Goal: Use online tool/utility

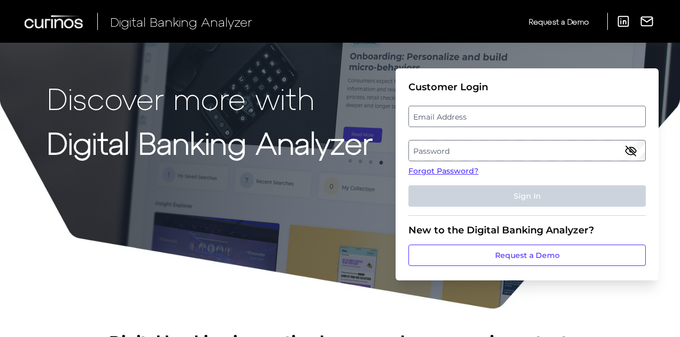
click at [475, 119] on label "Email Address" at bounding box center [527, 116] width 236 height 19
click at [475, 119] on input "email" at bounding box center [526, 116] width 237 height 21
type input "[EMAIL_ADDRESS][DOMAIN_NAME]"
click at [457, 150] on label "Password" at bounding box center [527, 150] width 236 height 19
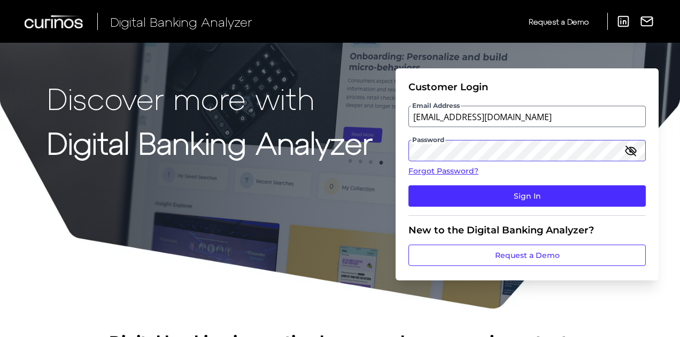
click at [408, 185] on button "Sign In" at bounding box center [526, 195] width 237 height 21
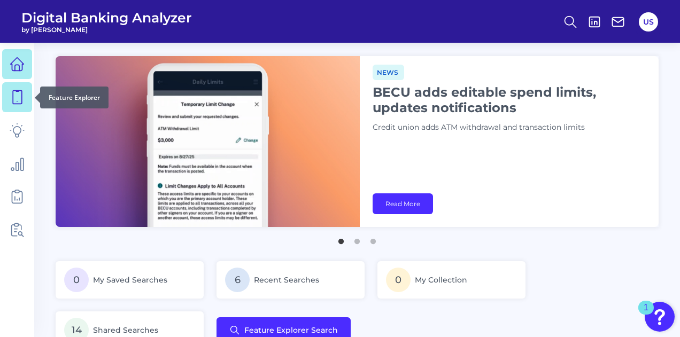
click at [11, 96] on icon at bounding box center [17, 97] width 15 height 15
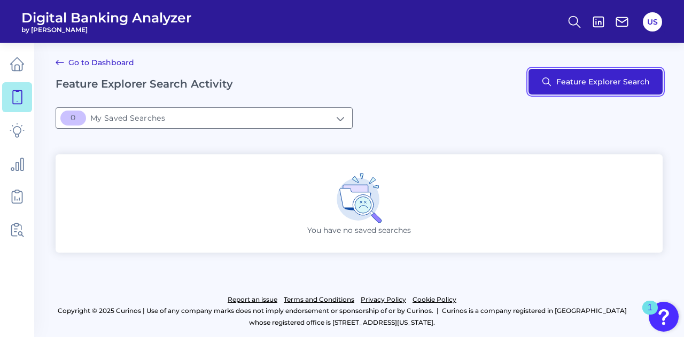
click at [596, 77] on button "Feature Explorer Search" at bounding box center [595, 82] width 134 height 26
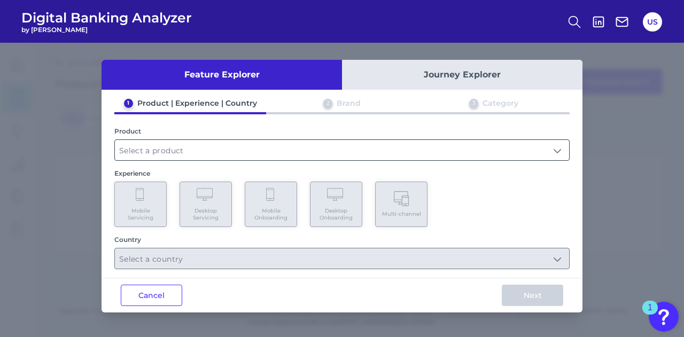
click at [302, 145] on input "text" at bounding box center [342, 150] width 454 height 20
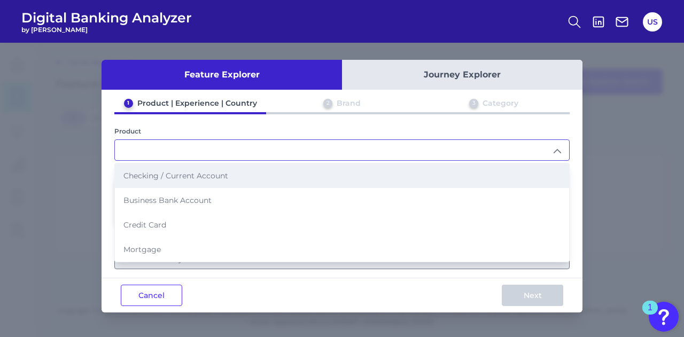
click at [310, 171] on li "Checking / Current Account" at bounding box center [342, 176] width 454 height 25
type input "Checking / Current Account"
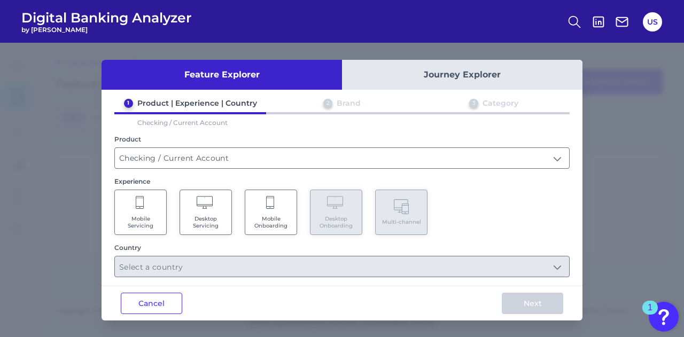
drag, startPoint x: 113, startPoint y: 202, endPoint x: 118, endPoint y: 206, distance: 5.7
click at [114, 204] on div "1 Product | Experience | Country 2 Brand 3 Category Checking / Current Account …" at bounding box center [342, 187] width 481 height 179
click at [146, 209] on Servicing "Mobile Servicing" at bounding box center [140, 212] width 52 height 45
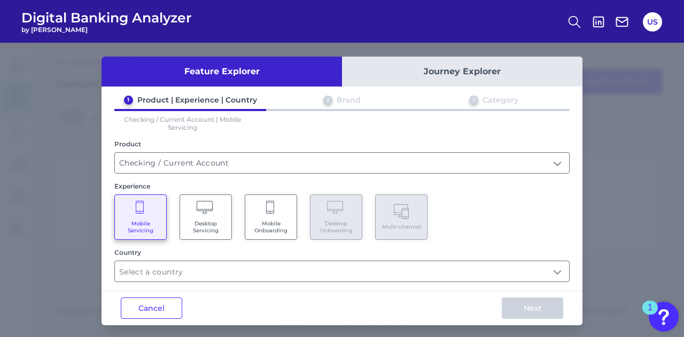
scroll to position [5, 0]
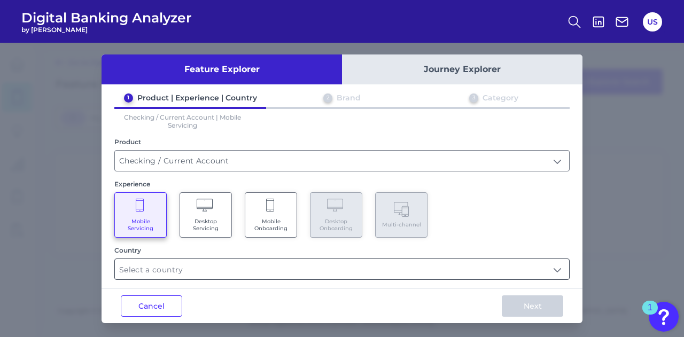
click at [394, 265] on input "text" at bounding box center [342, 269] width 454 height 20
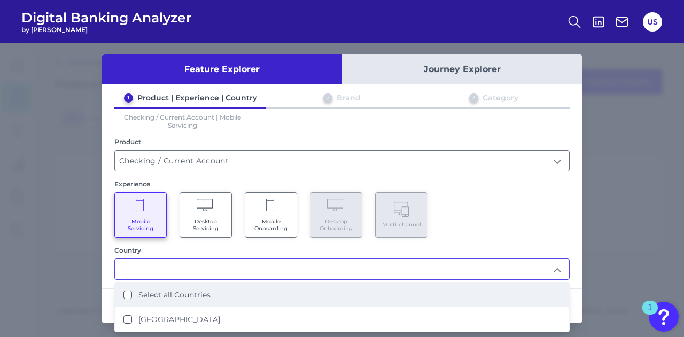
click at [338, 297] on li "Select all Countries" at bounding box center [342, 295] width 454 height 25
type input "Select all Countries"
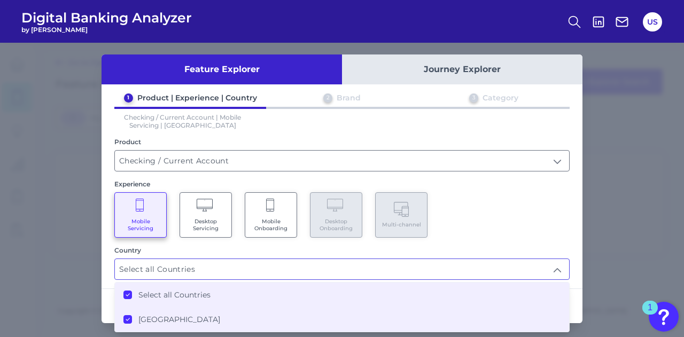
click at [518, 192] on div "Mobile Servicing Desktop Servicing Mobile Onboarding Desktop Onboarding Multi-c…" at bounding box center [341, 214] width 455 height 45
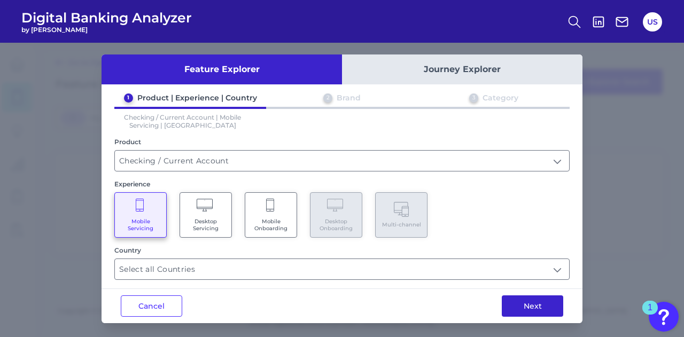
click at [539, 304] on button "Next" at bounding box center [532, 306] width 61 height 21
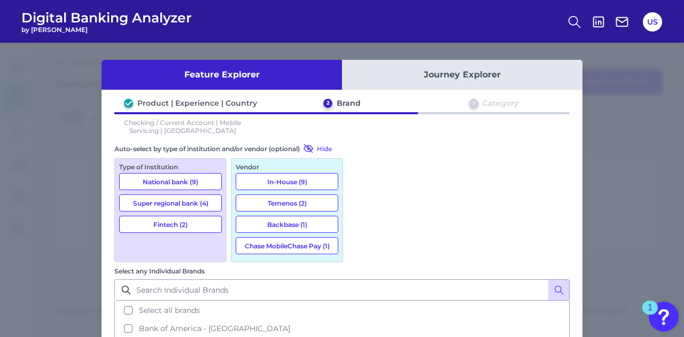
click at [189, 184] on button "National bank (9)" at bounding box center [170, 181] width 103 height 17
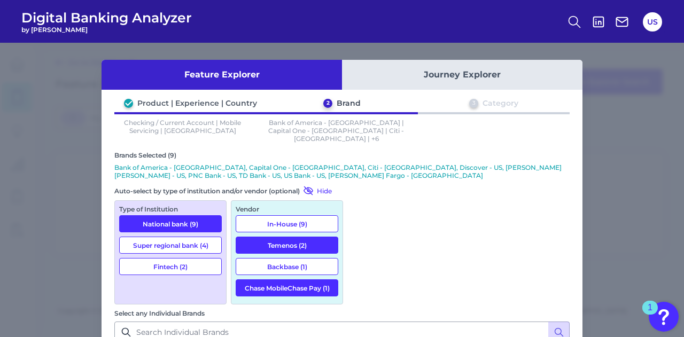
click at [193, 215] on button "National bank (9)" at bounding box center [170, 223] width 103 height 17
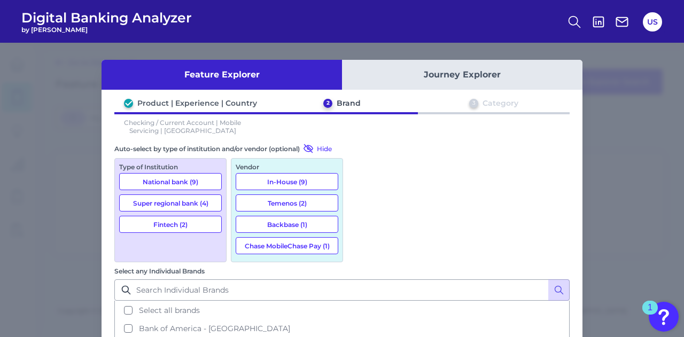
click at [195, 200] on button "Super regional bank (4)" at bounding box center [170, 203] width 103 height 17
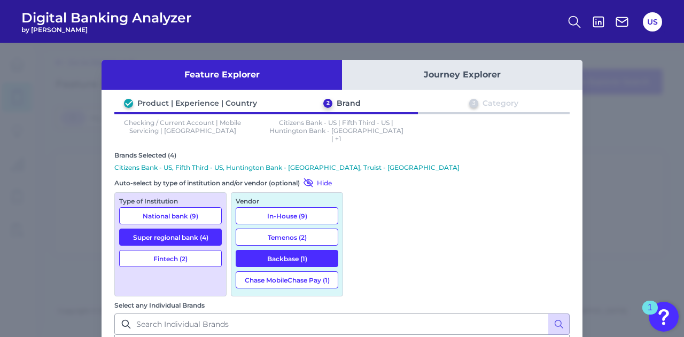
drag, startPoint x: 190, startPoint y: 248, endPoint x: 183, endPoint y: 235, distance: 15.3
click at [189, 250] on button "Fintech (2)" at bounding box center [170, 258] width 103 height 17
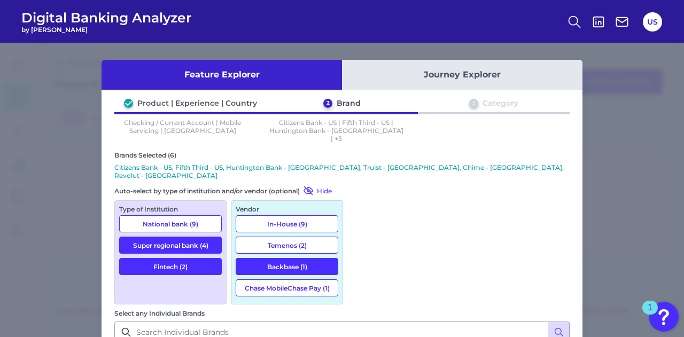
click at [186, 215] on button "National bank (9)" at bounding box center [170, 223] width 103 height 17
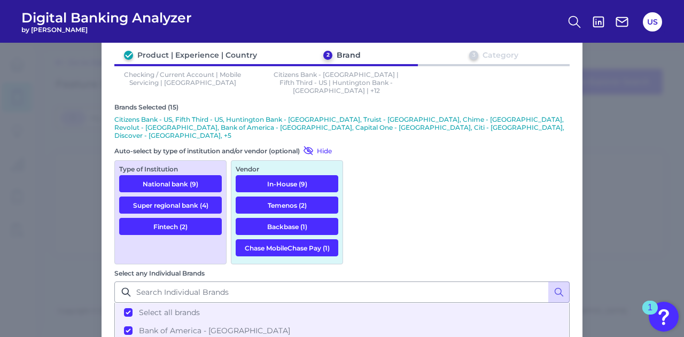
scroll to position [83, 0]
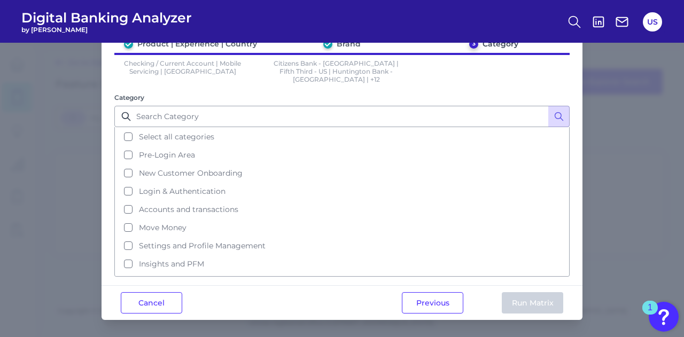
scroll to position [0, 0]
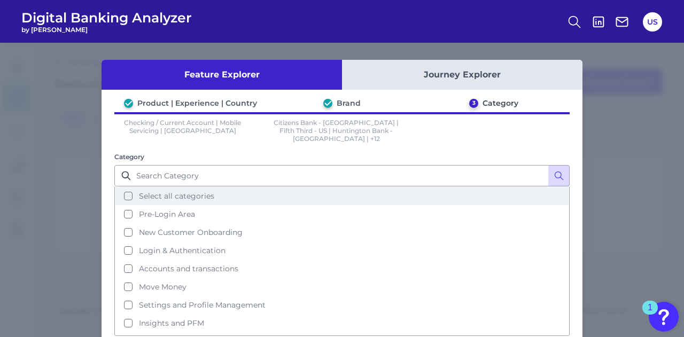
click at [276, 191] on button "Select all categories" at bounding box center [341, 196] width 453 height 18
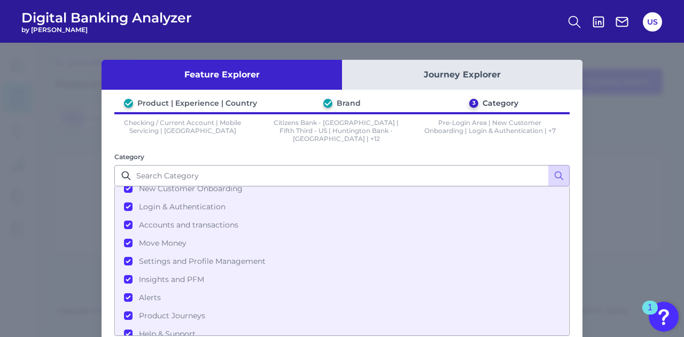
scroll to position [49, 0]
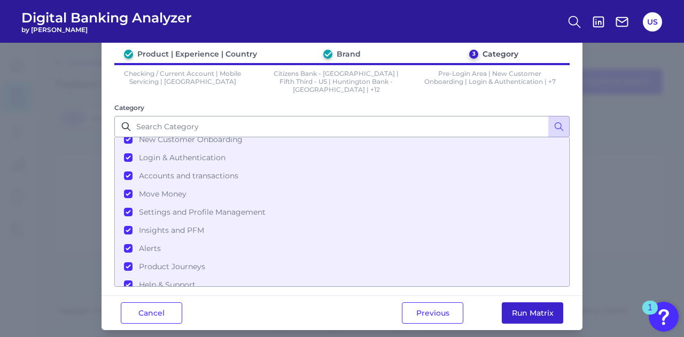
click at [553, 306] on button "Run Matrix" at bounding box center [532, 312] width 61 height 21
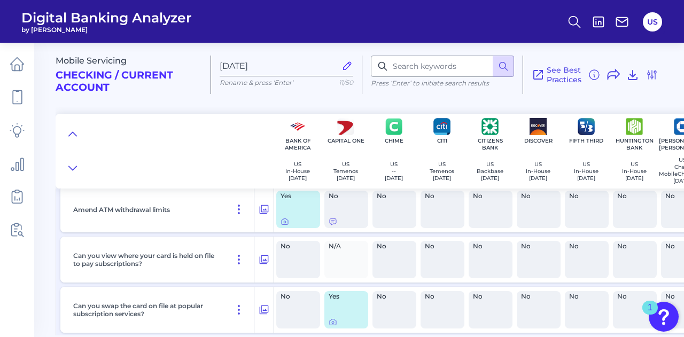
scroll to position [9619, 0]
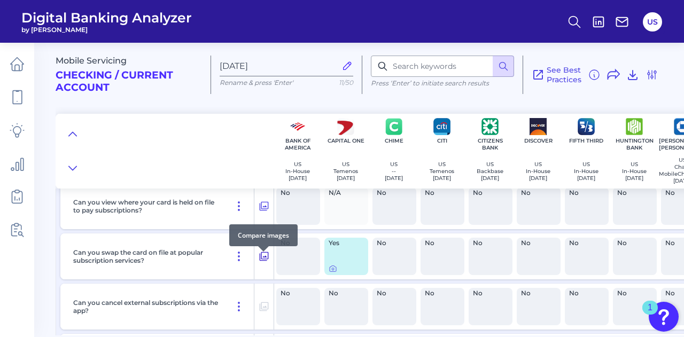
click at [266, 261] on icon at bounding box center [264, 256] width 9 height 9
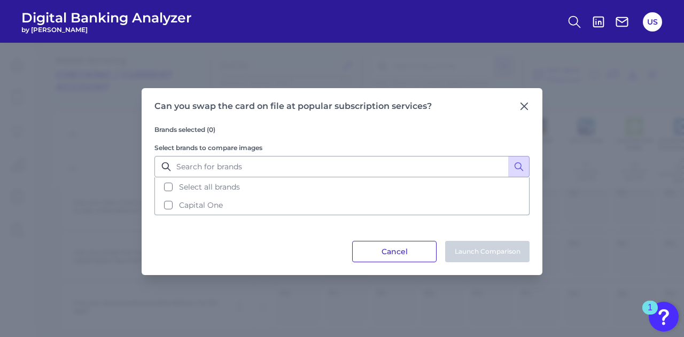
click at [416, 254] on button "Cancel" at bounding box center [394, 251] width 84 height 21
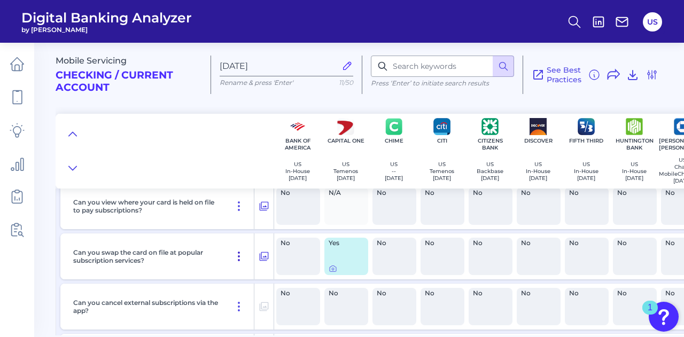
click at [237, 262] on icon at bounding box center [238, 256] width 13 height 13
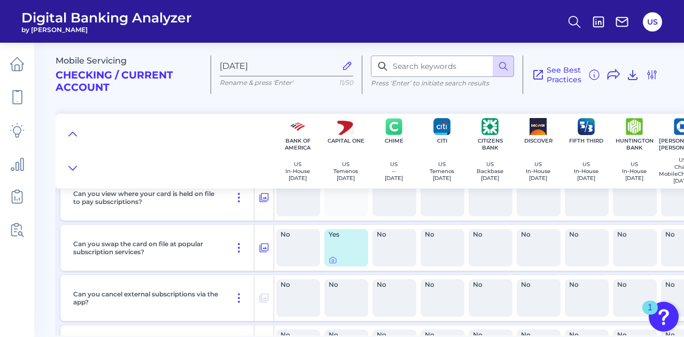
scroll to position [9574, 0]
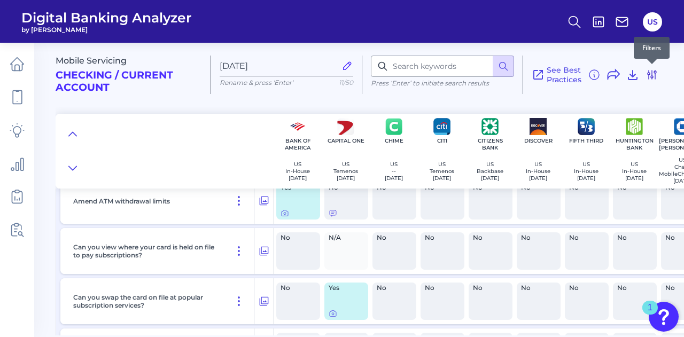
click at [655, 71] on icon at bounding box center [652, 75] width 9 height 9
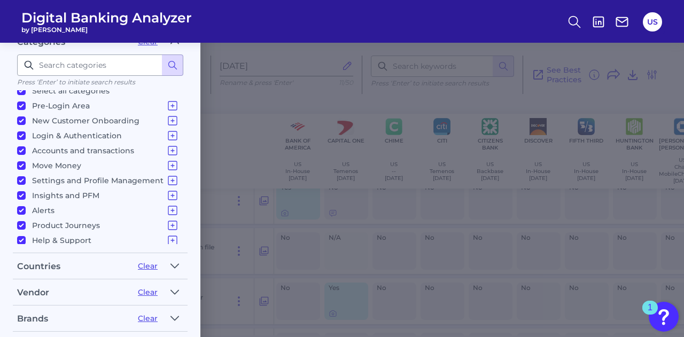
scroll to position [11, 0]
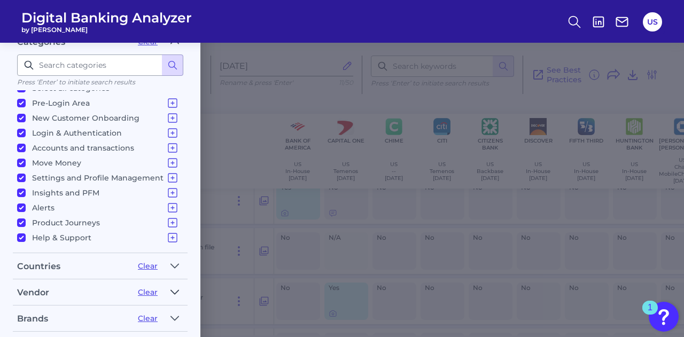
click at [171, 289] on icon "button" at bounding box center [174, 292] width 9 height 13
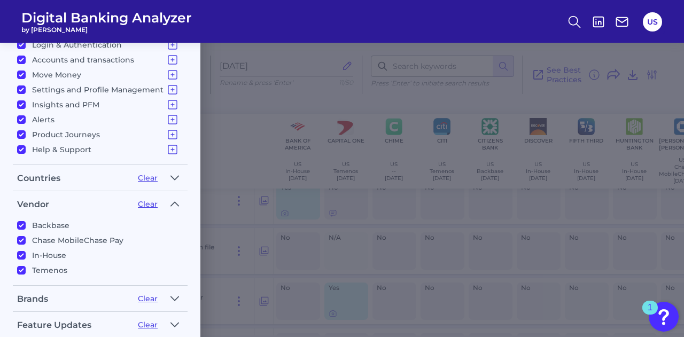
scroll to position [223, 0]
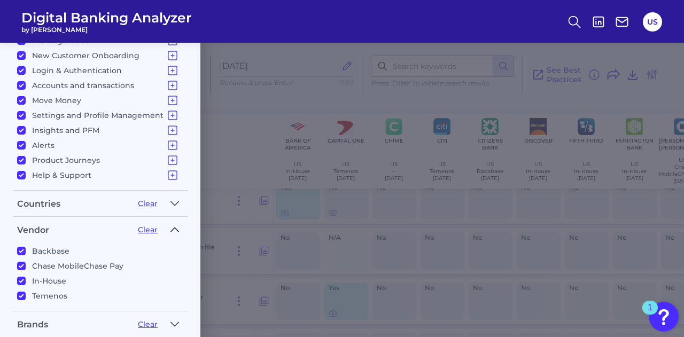
click at [175, 226] on icon "button" at bounding box center [174, 229] width 9 height 13
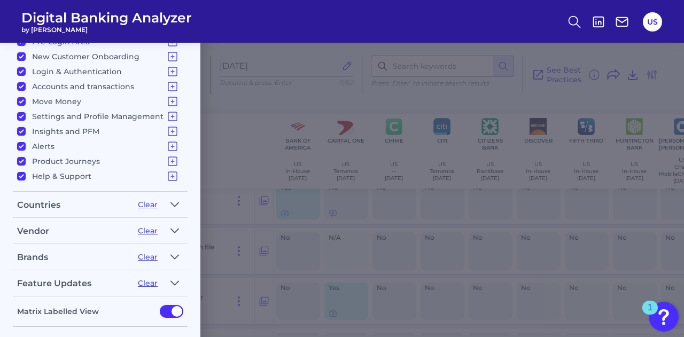
scroll to position [261, 0]
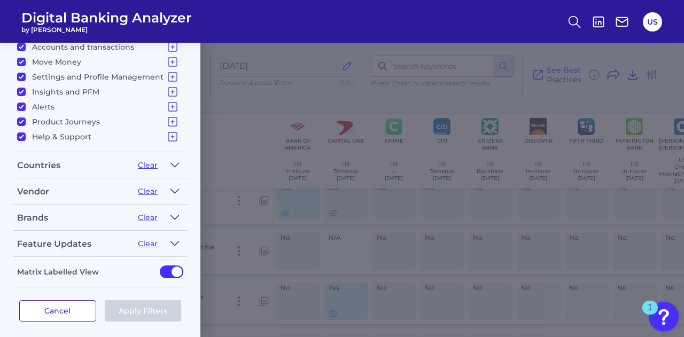
click at [68, 309] on button "Cancel" at bounding box center [57, 310] width 77 height 21
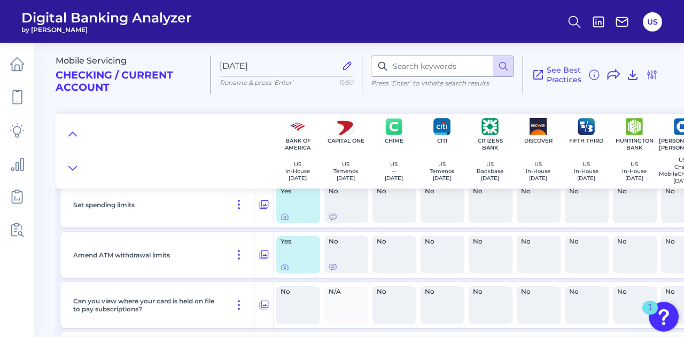
scroll to position [9467, 0]
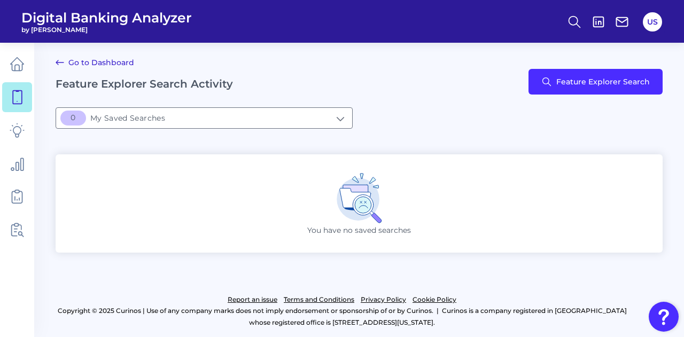
click at [623, 95] on div "Go to Dashboard Feature Explorer Search Activity Feature Explorer Search" at bounding box center [359, 81] width 607 height 51
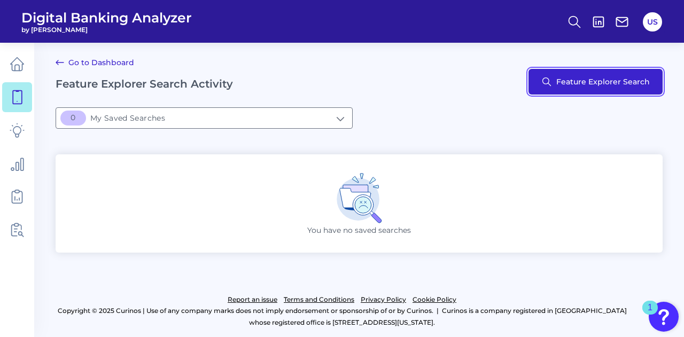
click at [623, 87] on button "Feature Explorer Search" at bounding box center [595, 82] width 134 height 26
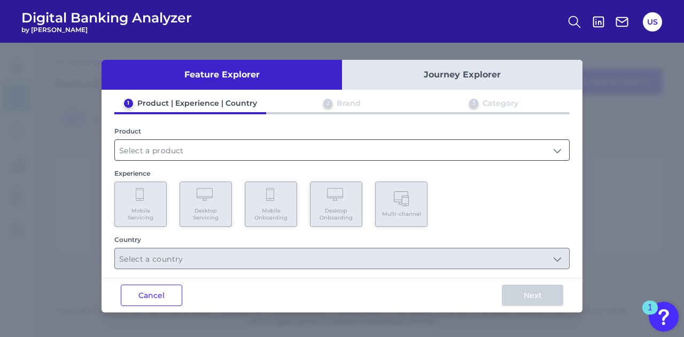
click at [184, 152] on input "text" at bounding box center [342, 150] width 454 height 20
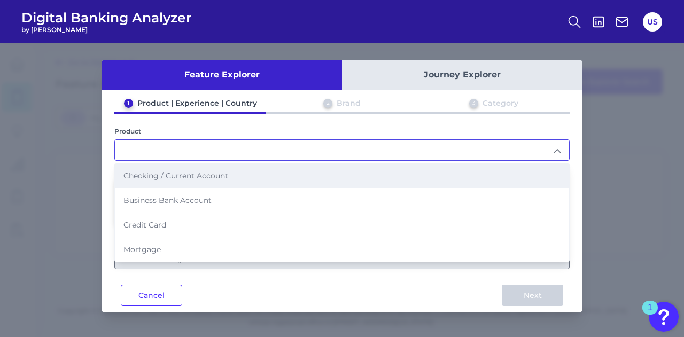
click at [187, 179] on span "Checking / Current Account" at bounding box center [175, 176] width 105 height 10
type input "Checking / Current Account"
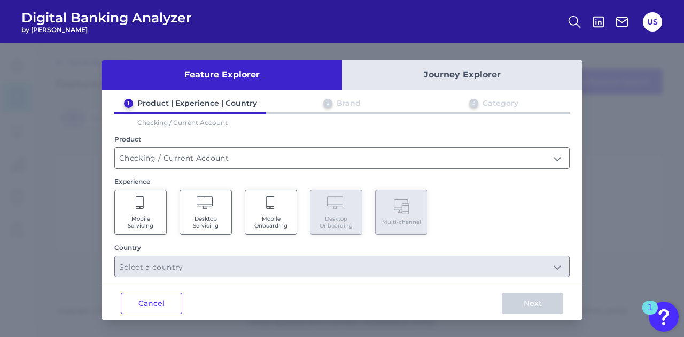
click at [150, 208] on Servicing "Mobile Servicing" at bounding box center [140, 212] width 52 height 45
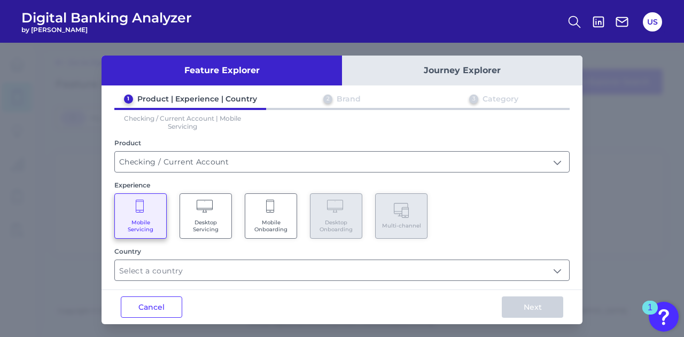
scroll to position [5, 0]
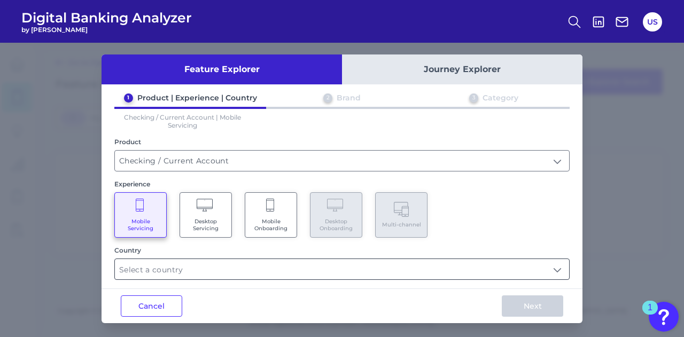
click at [237, 266] on input "text" at bounding box center [342, 269] width 454 height 20
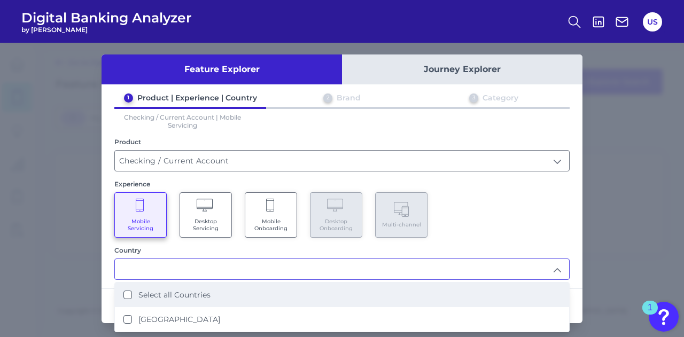
click at [240, 293] on li "Select all Countries" at bounding box center [342, 295] width 454 height 25
type input "Select all Countries"
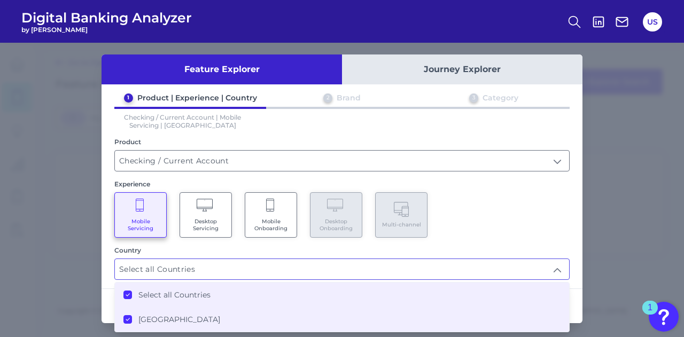
click at [528, 200] on div "Mobile Servicing Desktop Servicing Mobile Onboarding Desktop Onboarding Multi-c…" at bounding box center [341, 214] width 455 height 45
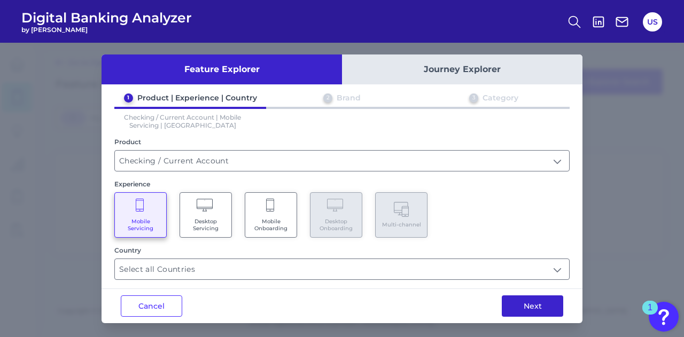
click at [513, 302] on button "Next" at bounding box center [532, 306] width 61 height 21
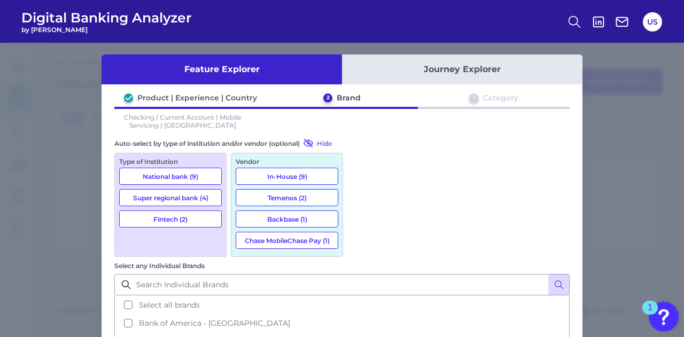
scroll to position [0, 0]
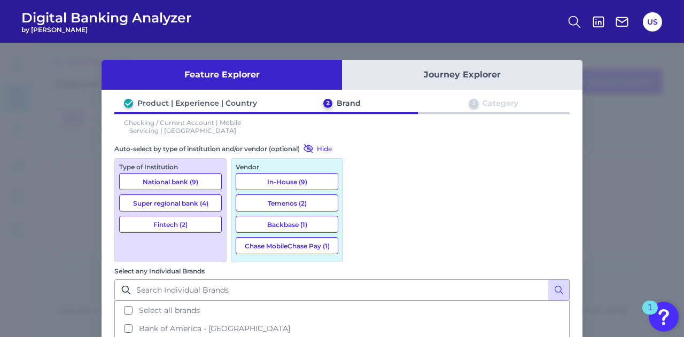
click at [192, 182] on button "National bank (9)" at bounding box center [170, 181] width 103 height 17
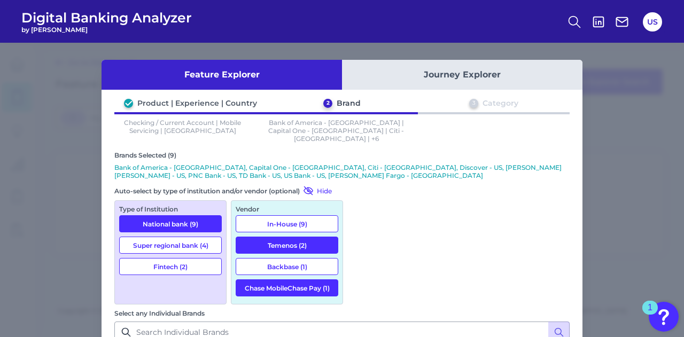
click at [209, 237] on button "Super regional bank (4)" at bounding box center [170, 245] width 103 height 17
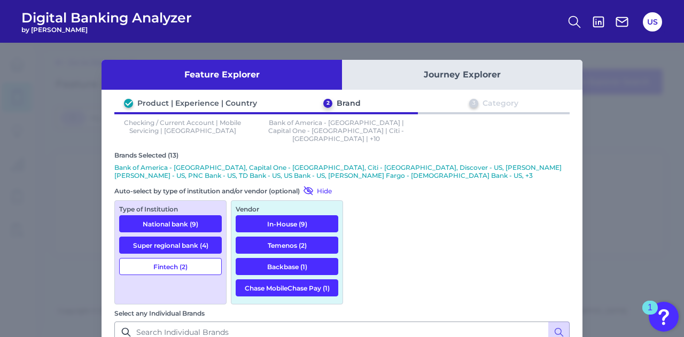
click at [204, 262] on button "Fintech (2)" at bounding box center [170, 266] width 103 height 17
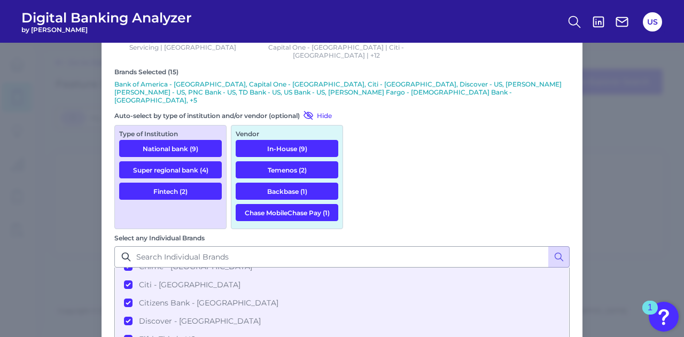
scroll to position [131, 0]
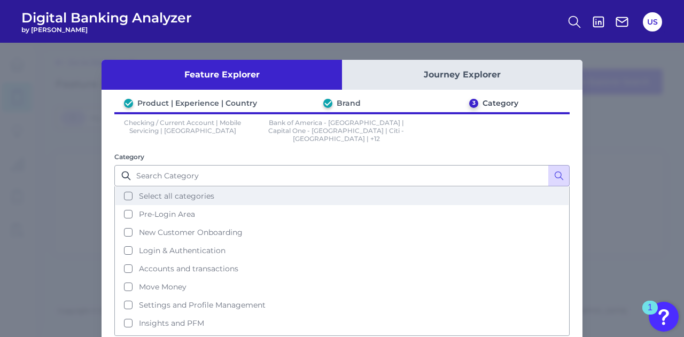
click at [380, 187] on button "Select all categories" at bounding box center [341, 196] width 453 height 18
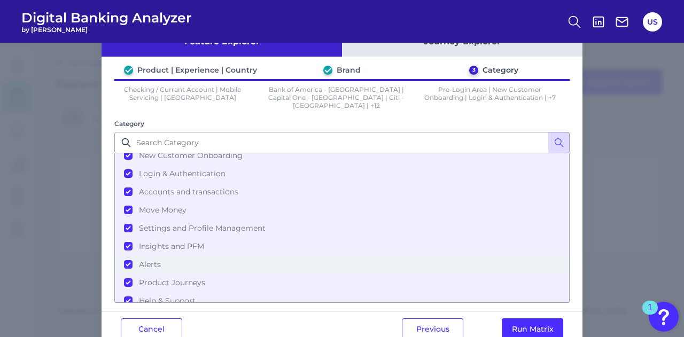
scroll to position [49, 0]
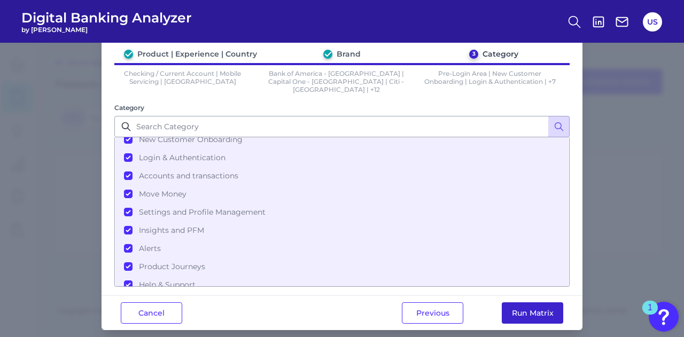
click at [546, 302] on button "Run Matrix" at bounding box center [532, 312] width 61 height 21
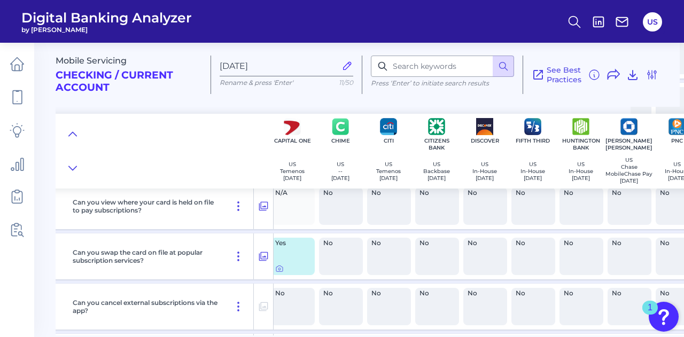
scroll to position [9619, 0]
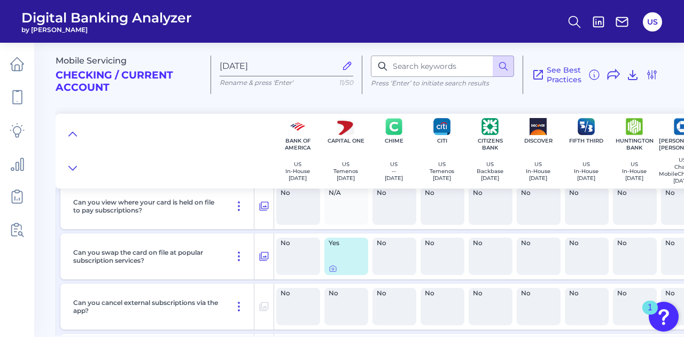
click at [339, 196] on span "N/A" at bounding box center [343, 193] width 29 height 6
click at [336, 196] on span "N/A" at bounding box center [343, 193] width 29 height 6
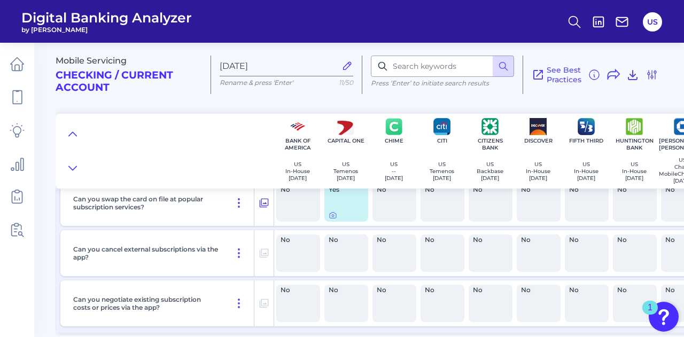
click at [340, 243] on span "No" at bounding box center [343, 240] width 29 height 6
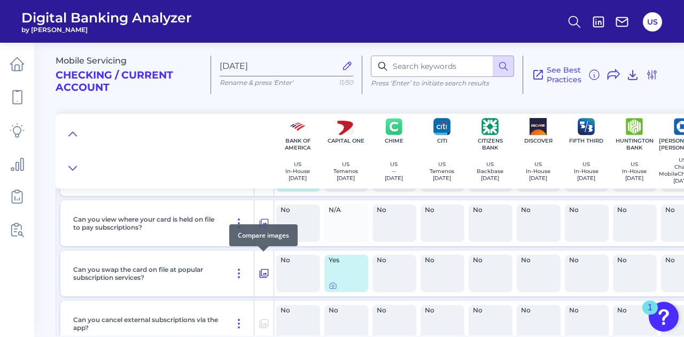
scroll to position [9619, 0]
